Goal: Find specific page/section: Find specific page/section

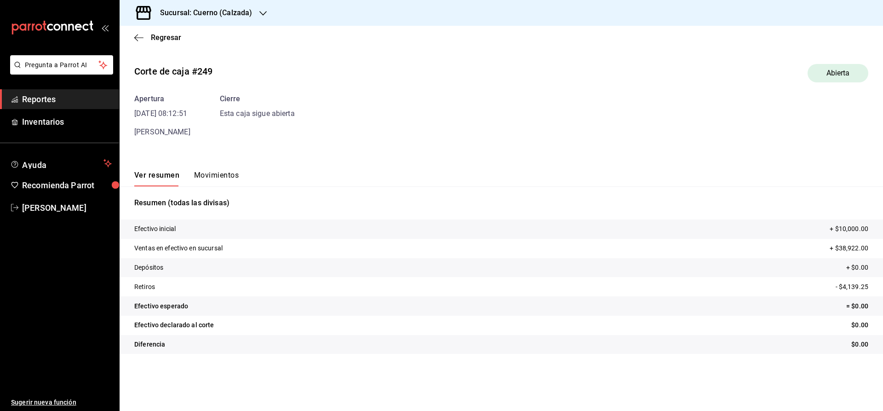
click at [173, 8] on h3 "Sucursal: Cuerno (Calzada)" at bounding box center [202, 12] width 99 height 11
click at [154, 62] on span "Clavadito (Calzada)" at bounding box center [156, 61] width 58 height 10
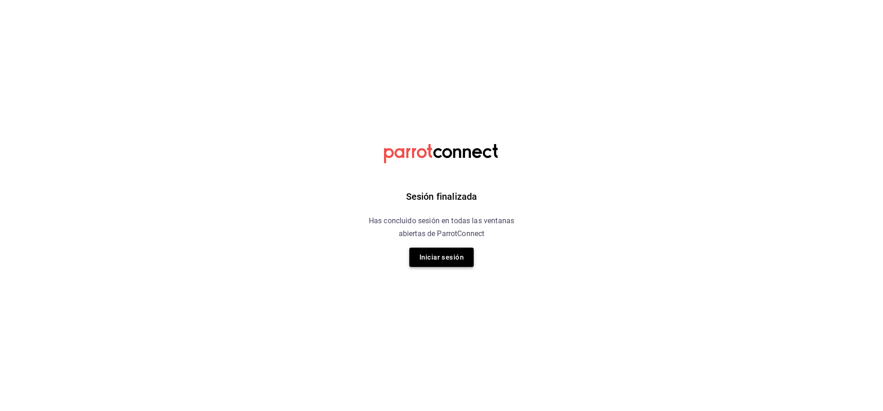
click at [453, 252] on button "Iniciar sesión" at bounding box center [441, 256] width 64 height 19
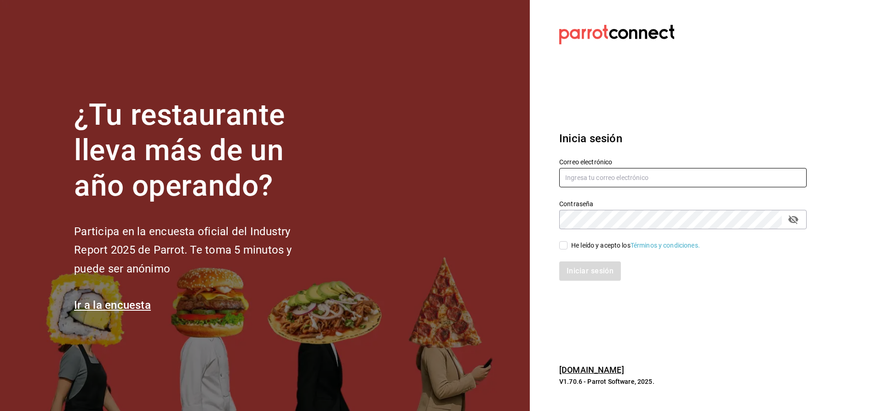
click at [603, 183] on input "text" at bounding box center [682, 177] width 247 height 19
type input "[EMAIL_ADDRESS][DOMAIN_NAME]"
click at [566, 245] on input "He leído y acepto los Términos y condiciones." at bounding box center [563, 245] width 8 height 8
checkbox input "true"
click at [577, 270] on button "Iniciar sesión" at bounding box center [590, 270] width 63 height 19
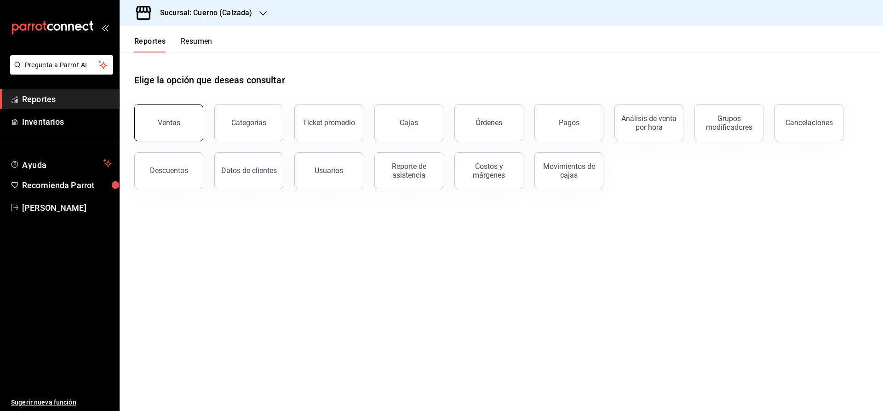
click at [162, 114] on button "Ventas" at bounding box center [168, 122] width 69 height 37
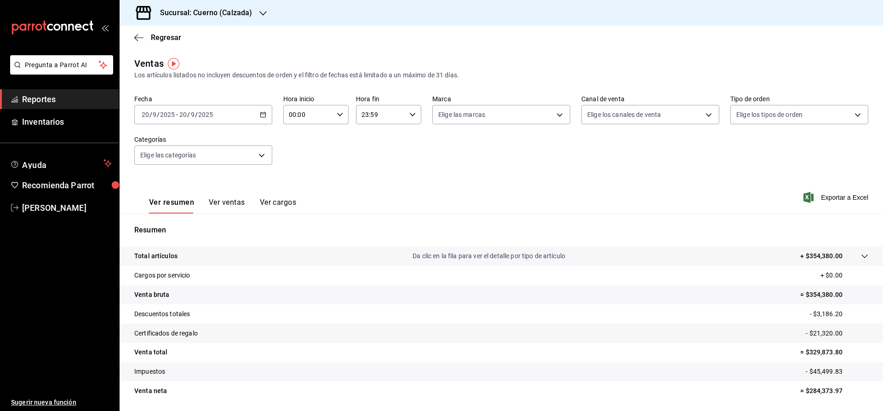
click at [210, 6] on div "Sucursal: Cuerno (Calzada)" at bounding box center [198, 13] width 143 height 26
click at [146, 65] on div "Clavadito (Calzada)" at bounding box center [189, 60] width 138 height 21
